Goal: Check status: Check status

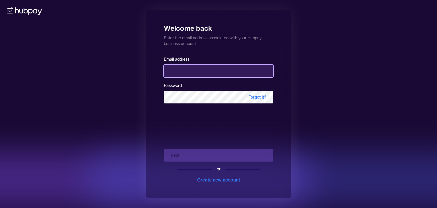
type input "**********"
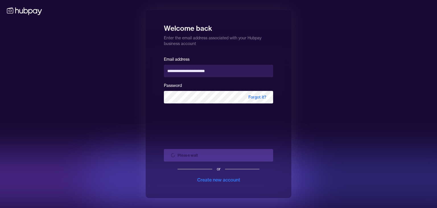
click at [237, 153] on div "Please wait or Create new account" at bounding box center [218, 163] width 109 height 39
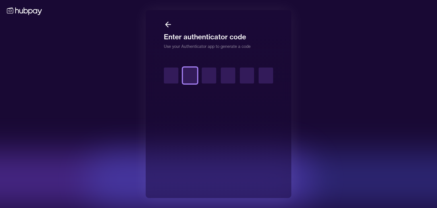
type input "*"
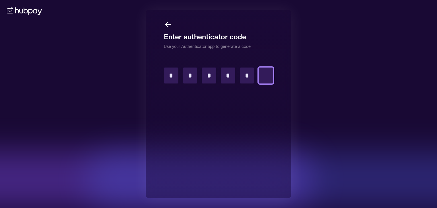
click at [260, 78] on input "text" at bounding box center [266, 75] width 15 height 16
click at [165, 71] on input "text" at bounding box center [171, 75] width 15 height 16
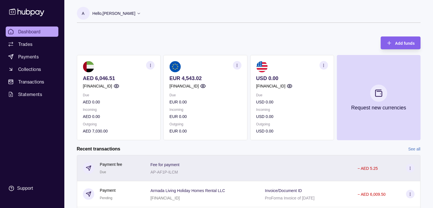
scroll to position [95, 0]
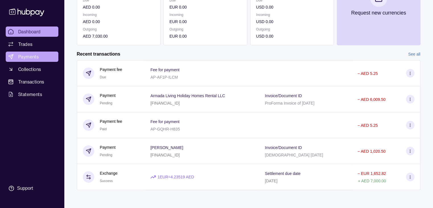
click at [27, 55] on span "Payments" at bounding box center [28, 56] width 20 height 7
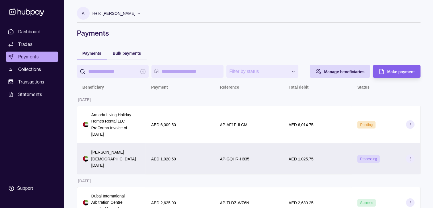
click at [325, 155] on div "AED 1,025.75" at bounding box center [317, 158] width 57 height 7
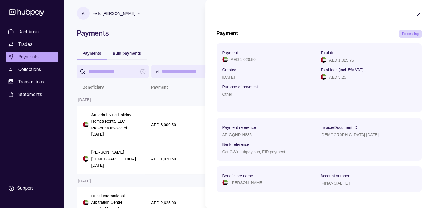
scroll to position [3, 0]
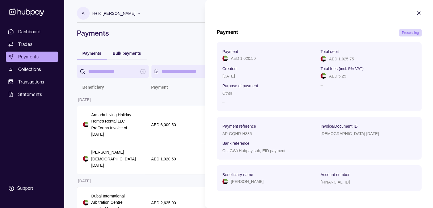
click at [416, 11] on icon "button" at bounding box center [419, 13] width 6 height 6
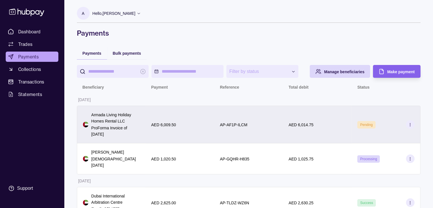
click at [304, 122] on p "AED 6,014.75" at bounding box center [301, 124] width 25 height 5
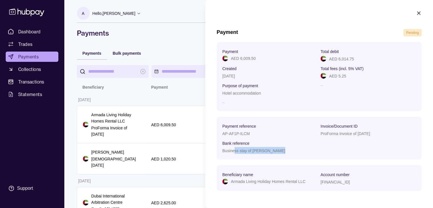
drag, startPoint x: 234, startPoint y: 150, endPoint x: 283, endPoint y: 154, distance: 48.8
click at [282, 155] on section "Payment reference AP-AF1P-ILCM Invoice/Document ID ProForma Invoice of 26/09/20…" at bounding box center [319, 138] width 205 height 43
click at [283, 154] on section "Payment reference AP-AF1P-ILCM Invoice/Document ID ProForma Invoice of 26/09/20…" at bounding box center [319, 138] width 205 height 43
click at [416, 12] on icon "button" at bounding box center [419, 13] width 6 height 6
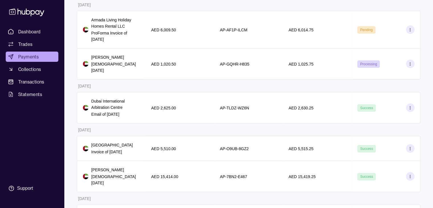
scroll to position [0, 0]
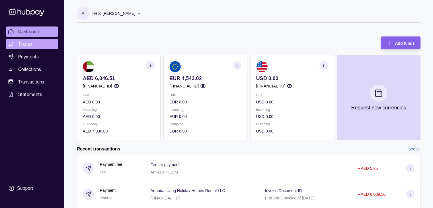
click at [28, 48] on link "Trades" at bounding box center [32, 44] width 53 height 10
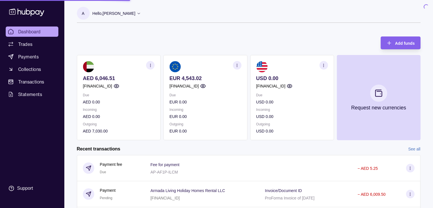
click at [30, 62] on ul "Dashboard Trades Payments Collections Transactions Statements" at bounding box center [32, 62] width 53 height 73
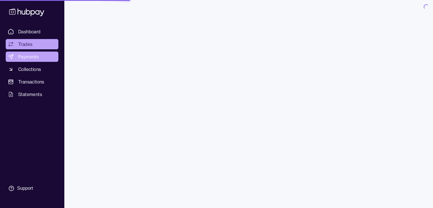
drag, startPoint x: 30, startPoint y: 62, endPoint x: 29, endPoint y: 55, distance: 6.6
click at [29, 55] on span "Payments" at bounding box center [28, 56] width 20 height 7
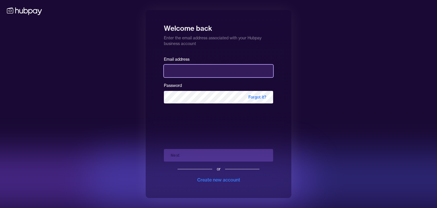
type input "**********"
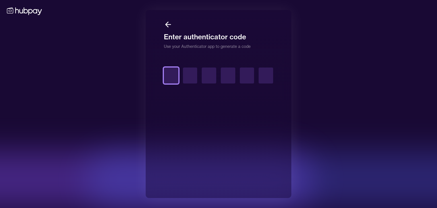
click at [164, 78] on input "text" at bounding box center [171, 75] width 15 height 16
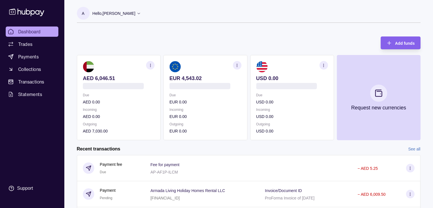
click at [33, 63] on ul "Dashboard Trades Payments Collections Transactions Statements" at bounding box center [32, 62] width 53 height 73
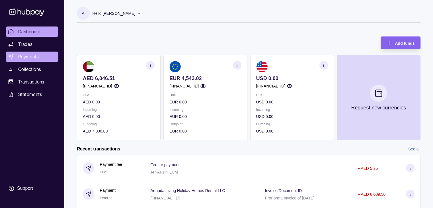
click at [26, 55] on span "Payments" at bounding box center [28, 56] width 20 height 7
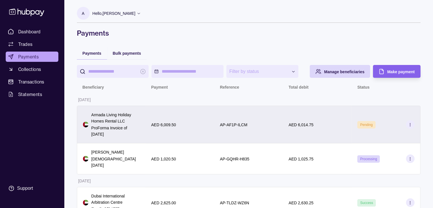
click at [337, 130] on div "AED 6,014.75" at bounding box center [317, 125] width 69 height 38
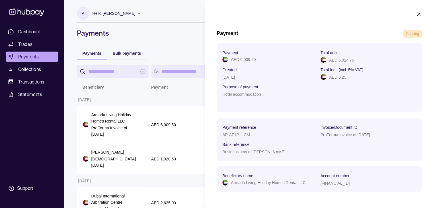
scroll to position [3, 0]
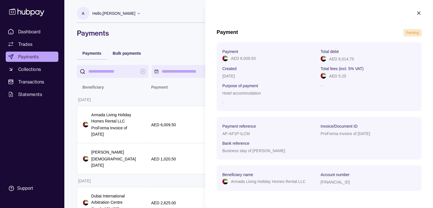
click at [416, 13] on icon "button" at bounding box center [419, 13] width 6 height 6
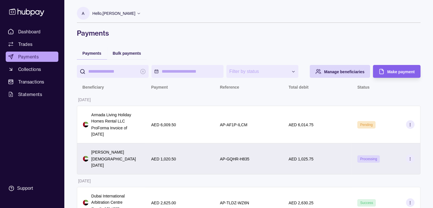
click at [318, 163] on div "AED 1,025.75" at bounding box center [317, 158] width 69 height 31
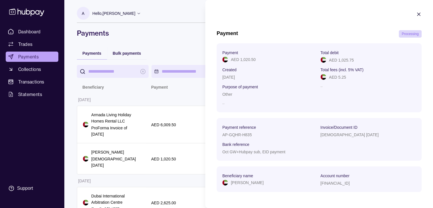
click at [416, 14] on icon "button" at bounding box center [419, 14] width 6 height 6
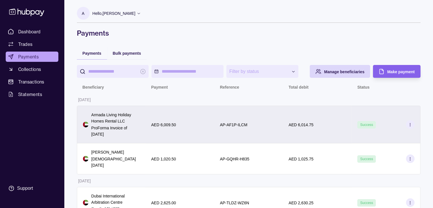
click at [265, 128] on div "AP-AF1P-ILCM" at bounding box center [248, 125] width 69 height 38
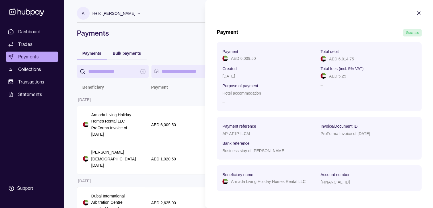
scroll to position [0, 0]
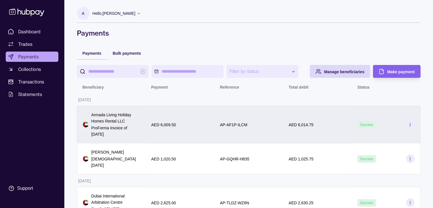
click at [412, 123] on section at bounding box center [410, 124] width 9 height 9
click at [408, 131] on div "Success" at bounding box center [385, 125] width 69 height 38
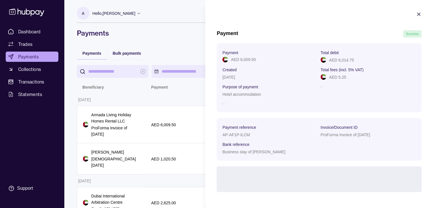
scroll to position [3, 0]
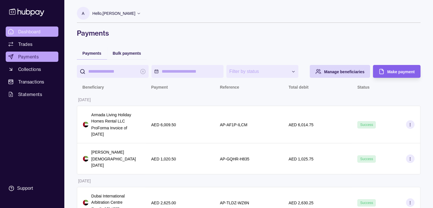
click at [24, 29] on span "Dashboard" at bounding box center [29, 31] width 22 height 7
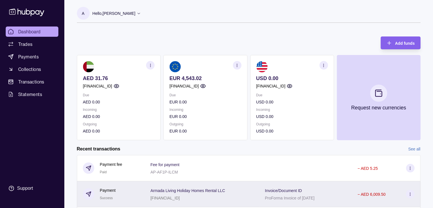
scroll to position [95, 0]
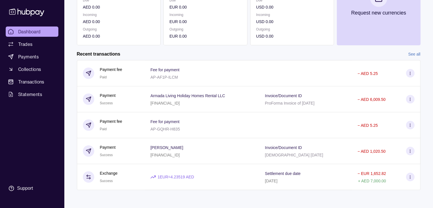
click at [412, 98] on section at bounding box center [410, 99] width 9 height 9
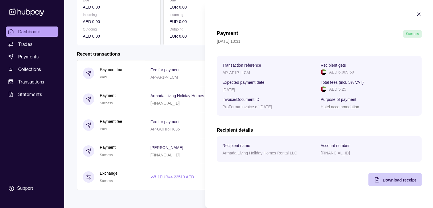
click at [400, 178] on span "Download receipt" at bounding box center [398, 180] width 33 height 5
click at [258, 23] on section "Payment Success 26 Sep 2025 | 13:31 Transaction reference AP-AF1P-ILCM Recipien…" at bounding box center [319, 98] width 228 height 197
